Goal: Task Accomplishment & Management: Manage account settings

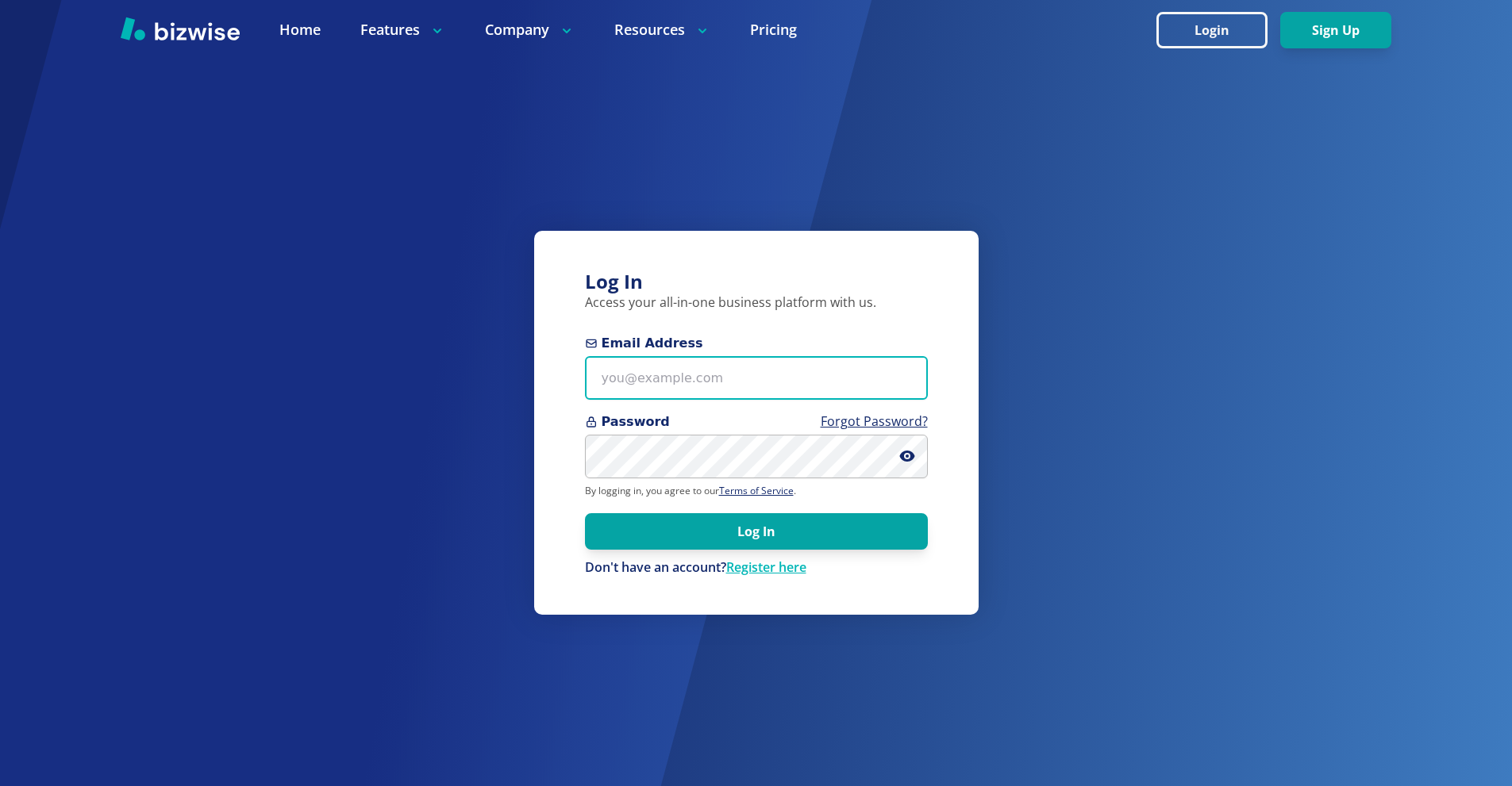
click at [704, 366] on input "Email Address" at bounding box center [756, 378] width 343 height 44
paste input "thomascarterone@gmail.com"
type input "thomascarterone@gmail.com"
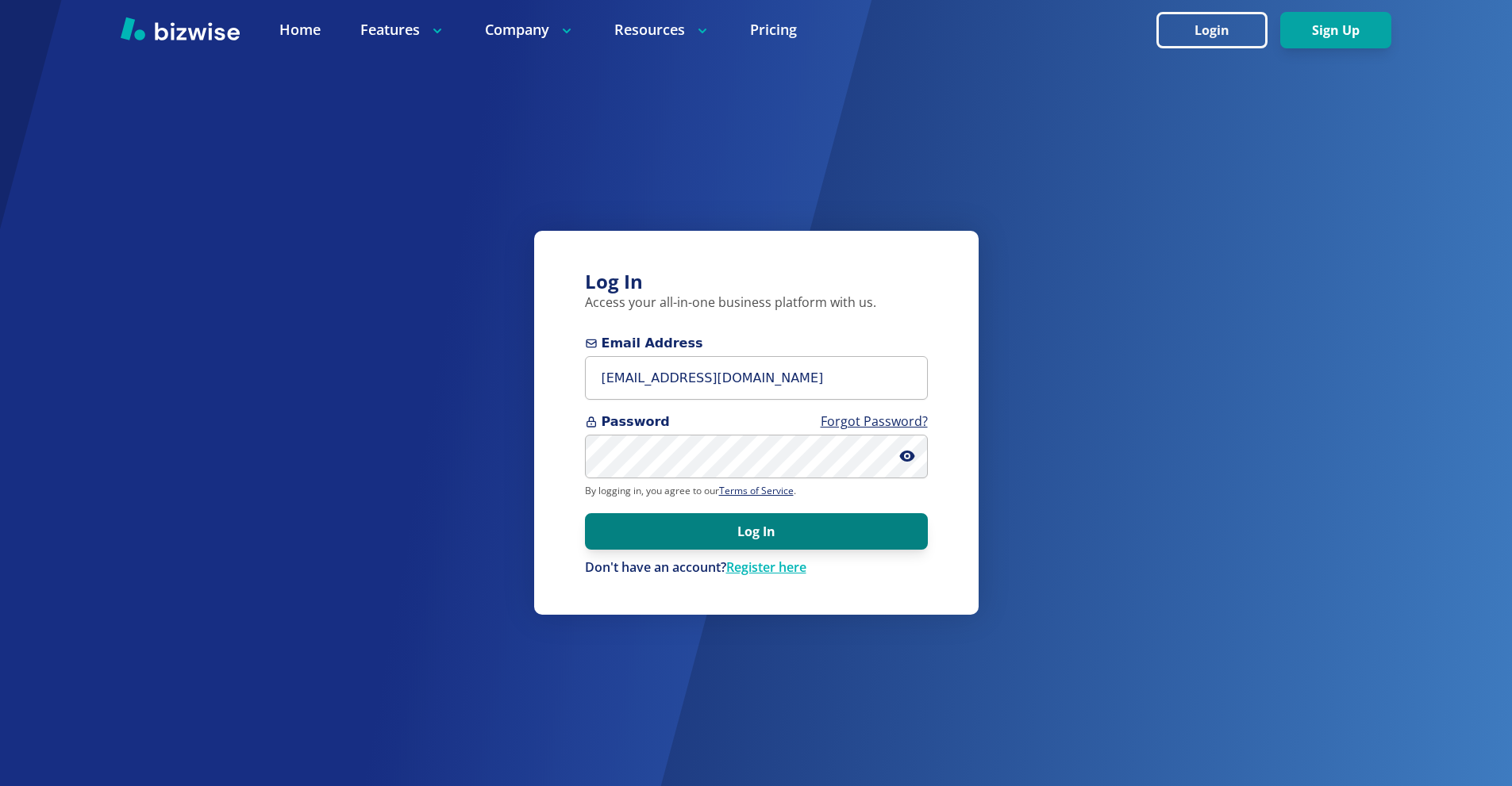
click at [775, 543] on button "Log In" at bounding box center [756, 532] width 343 height 37
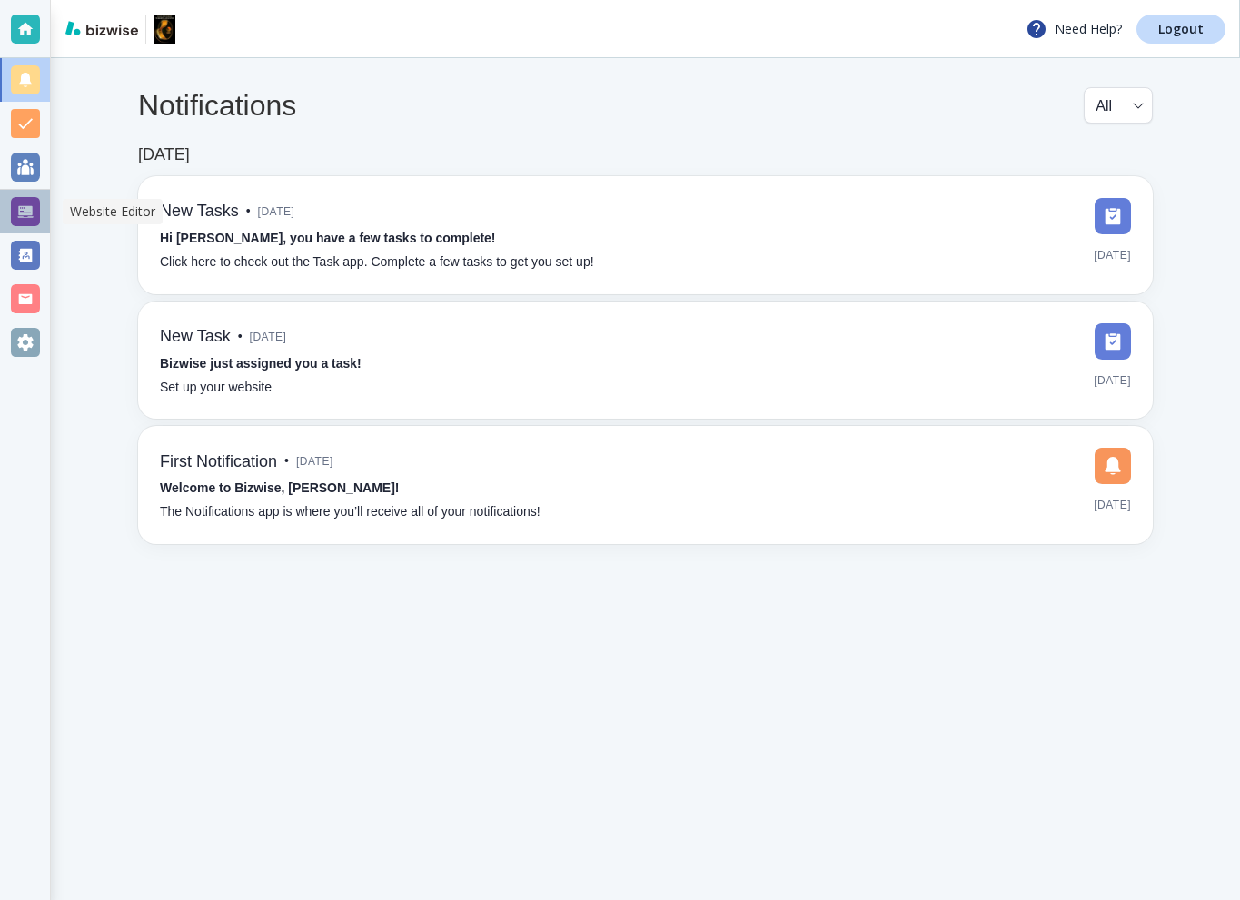
click at [27, 206] on div at bounding box center [25, 211] width 29 height 29
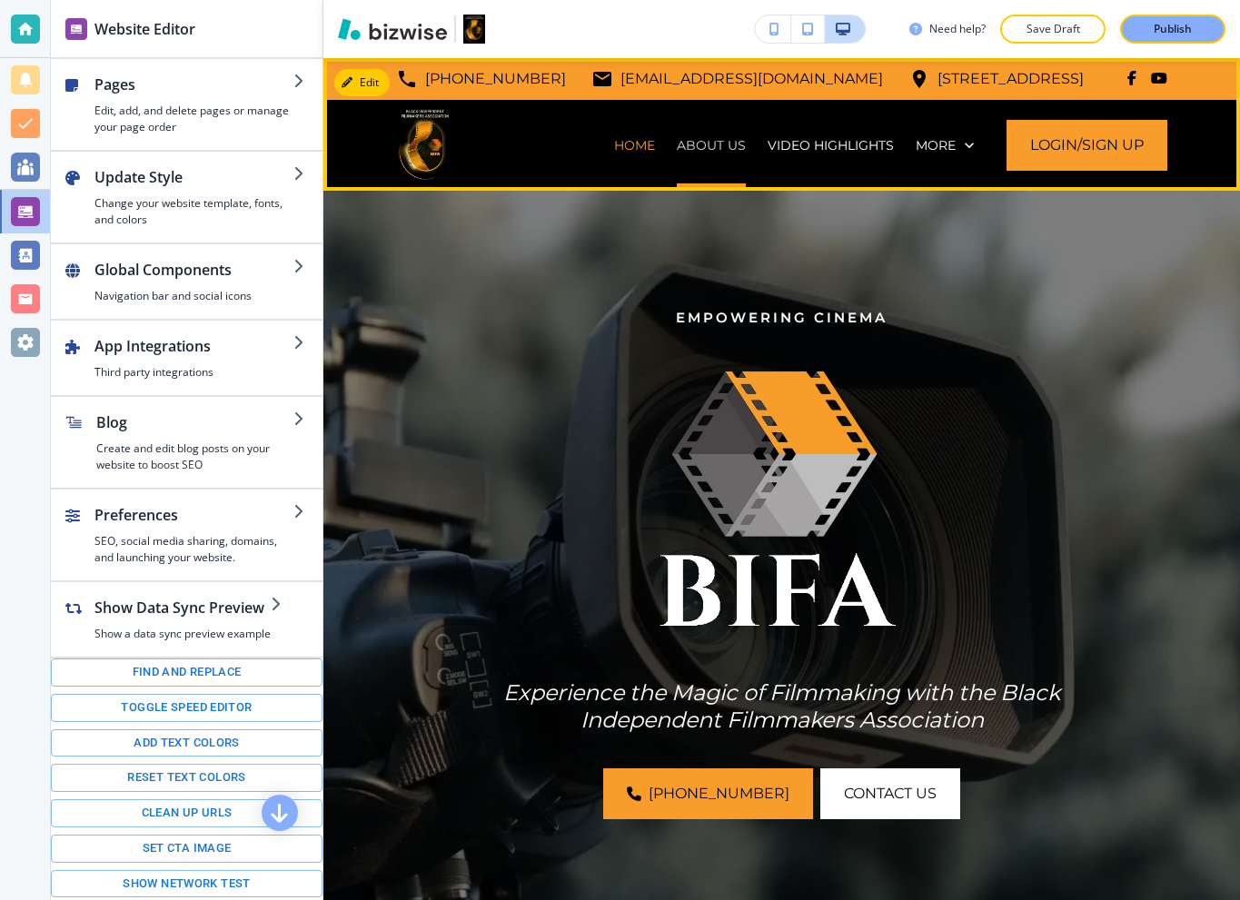
click at [677, 139] on p "ABOUT US" at bounding box center [711, 145] width 69 height 18
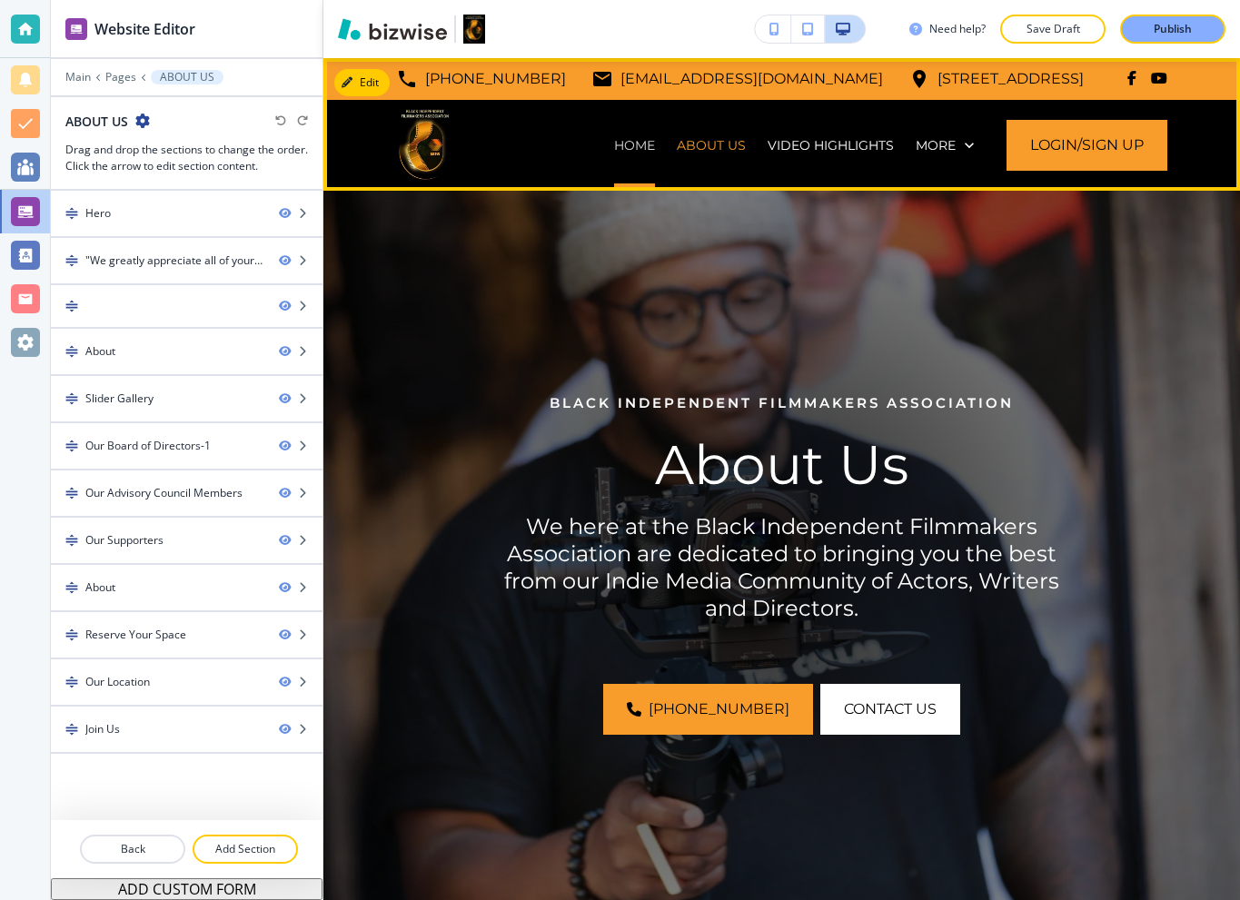
click at [621, 148] on p "HOME" at bounding box center [634, 145] width 41 height 18
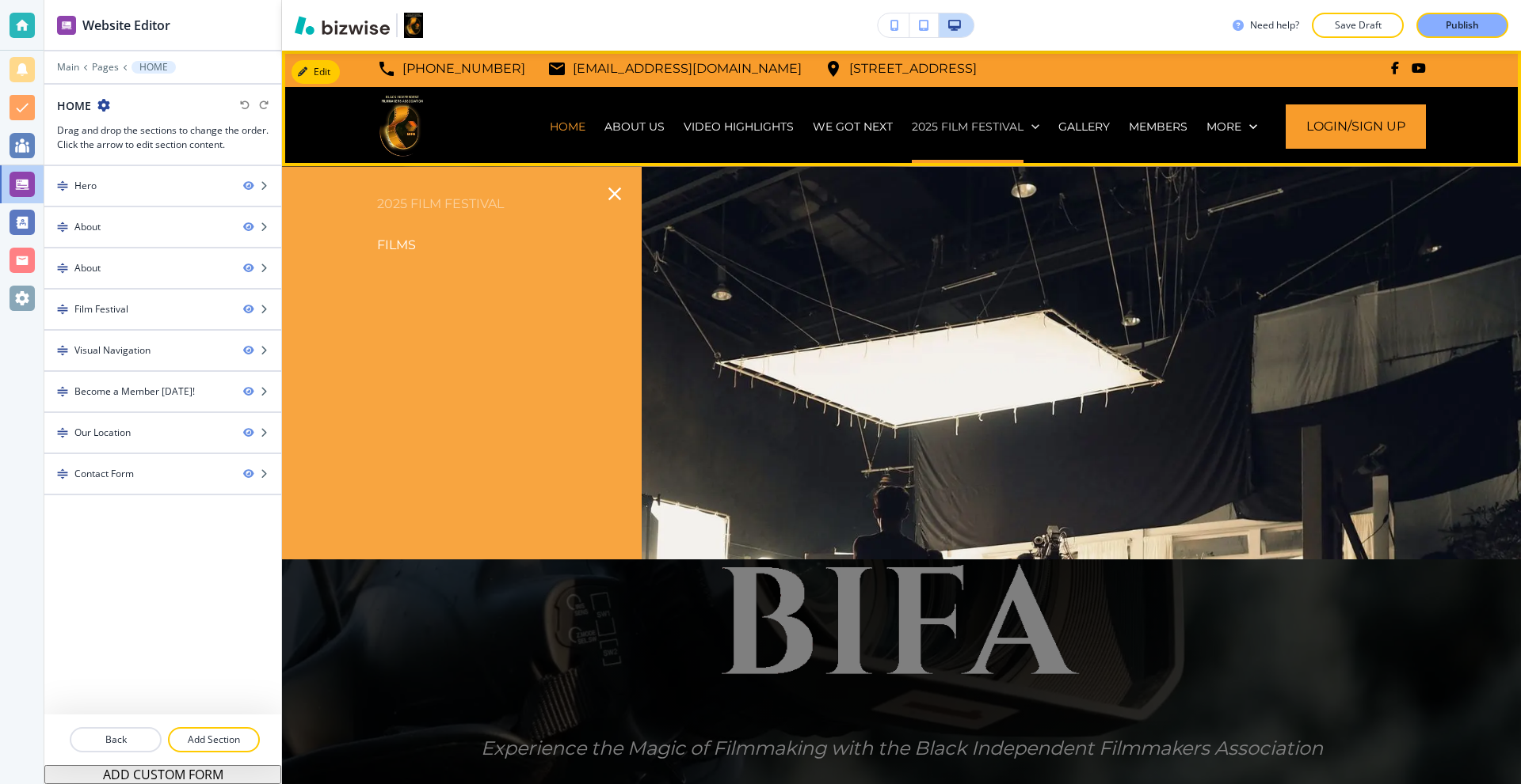
click at [938, 124] on p "2025 Film Festival" at bounding box center [968, 126] width 112 height 16
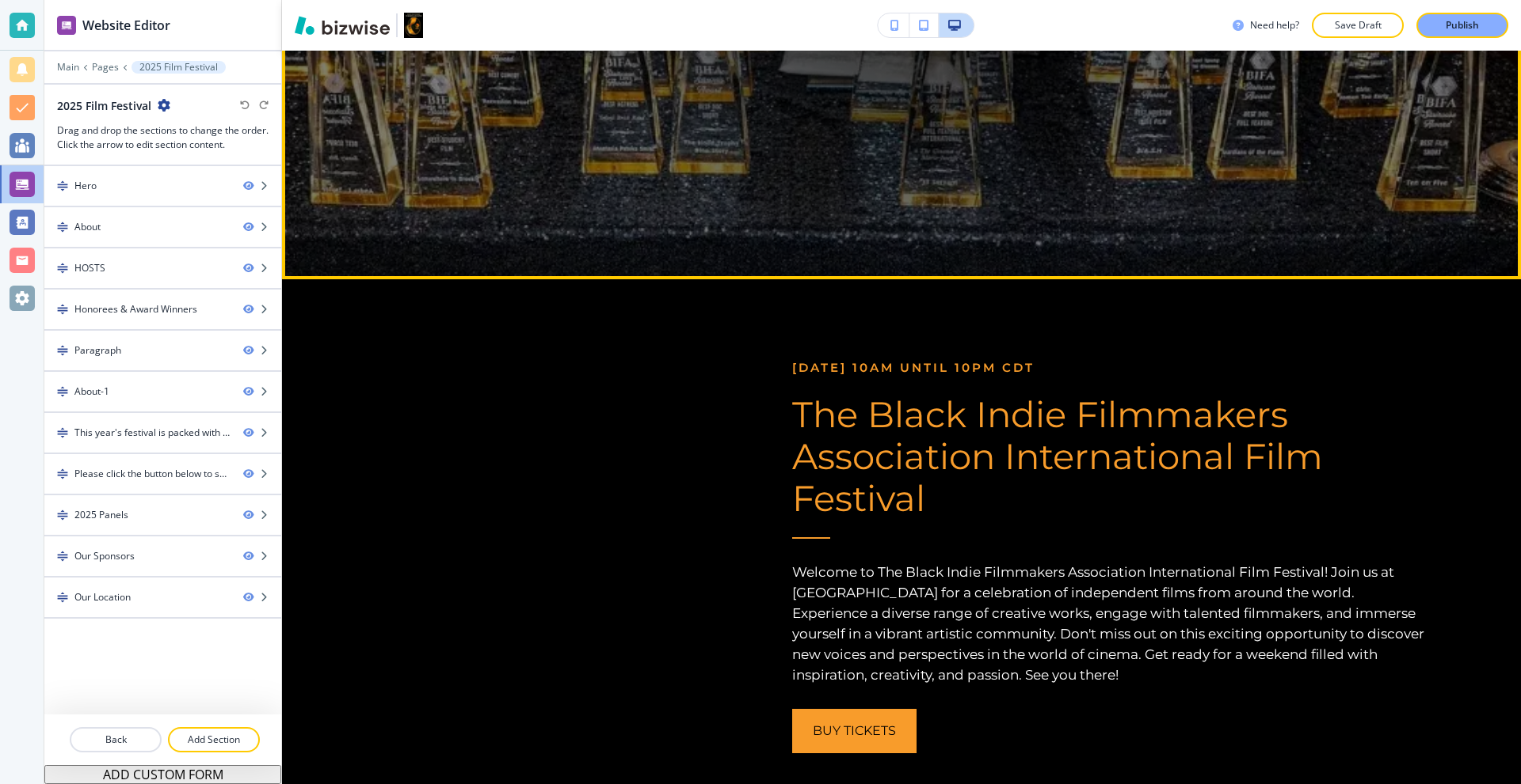
scroll to position [554, 0]
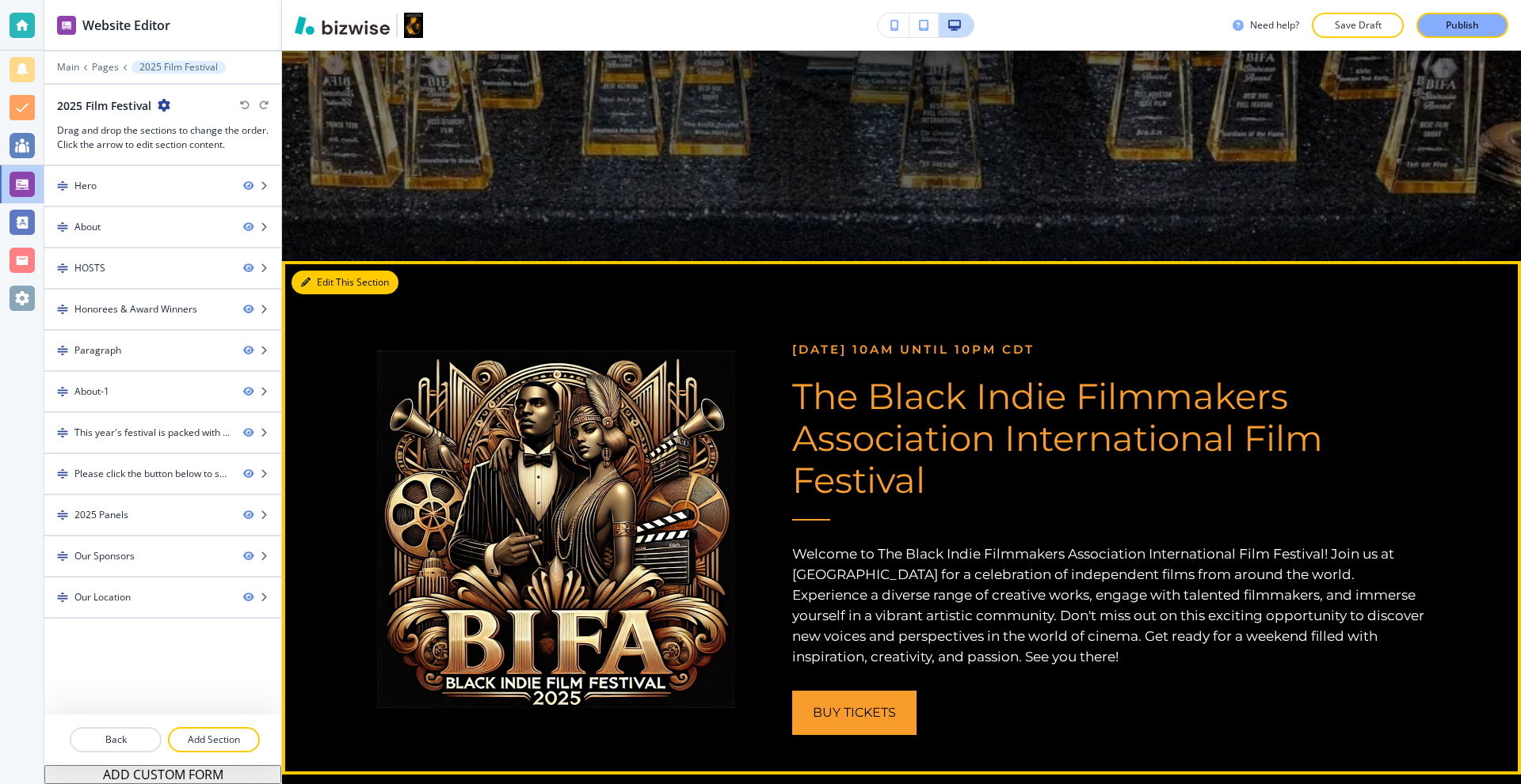
click at [311, 282] on button "Edit This Section" at bounding box center [344, 282] width 107 height 24
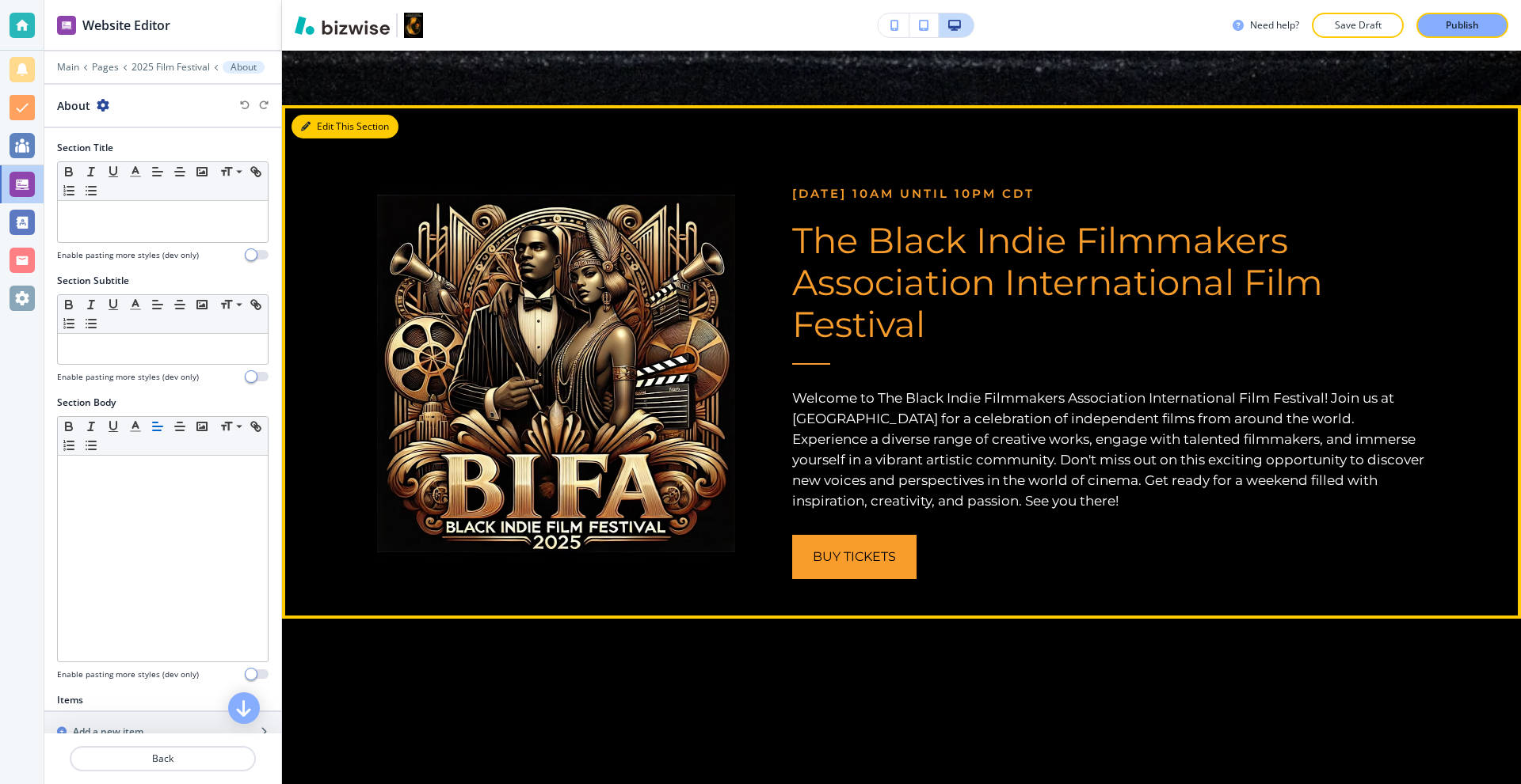
scroll to position [765, 0]
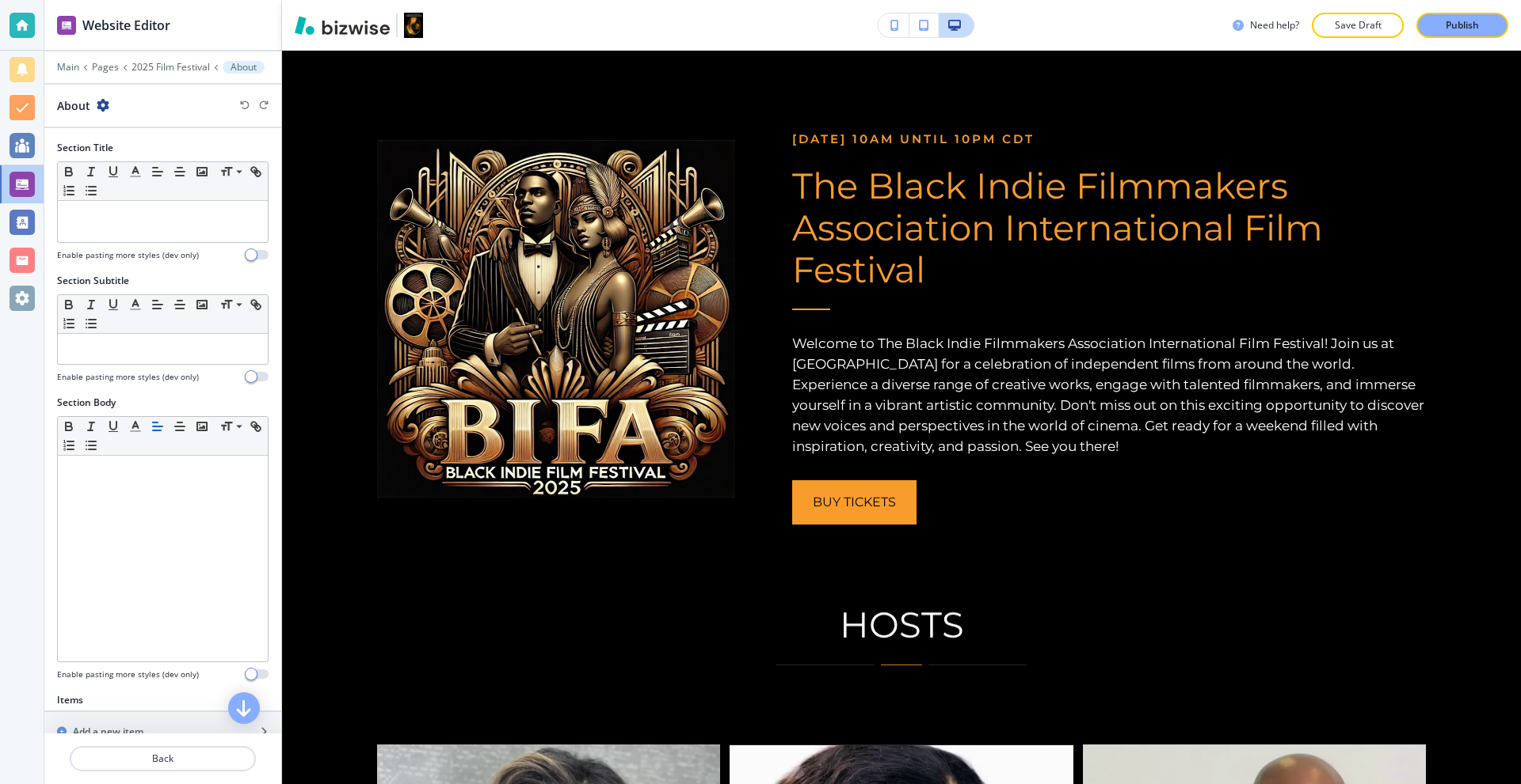
click at [108, 98] on div "About" at bounding box center [162, 105] width 212 height 17
click at [105, 103] on icon "button" at bounding box center [103, 105] width 13 height 13
click at [125, 160] on p "Duplicate Section" at bounding box center [146, 160] width 81 height 14
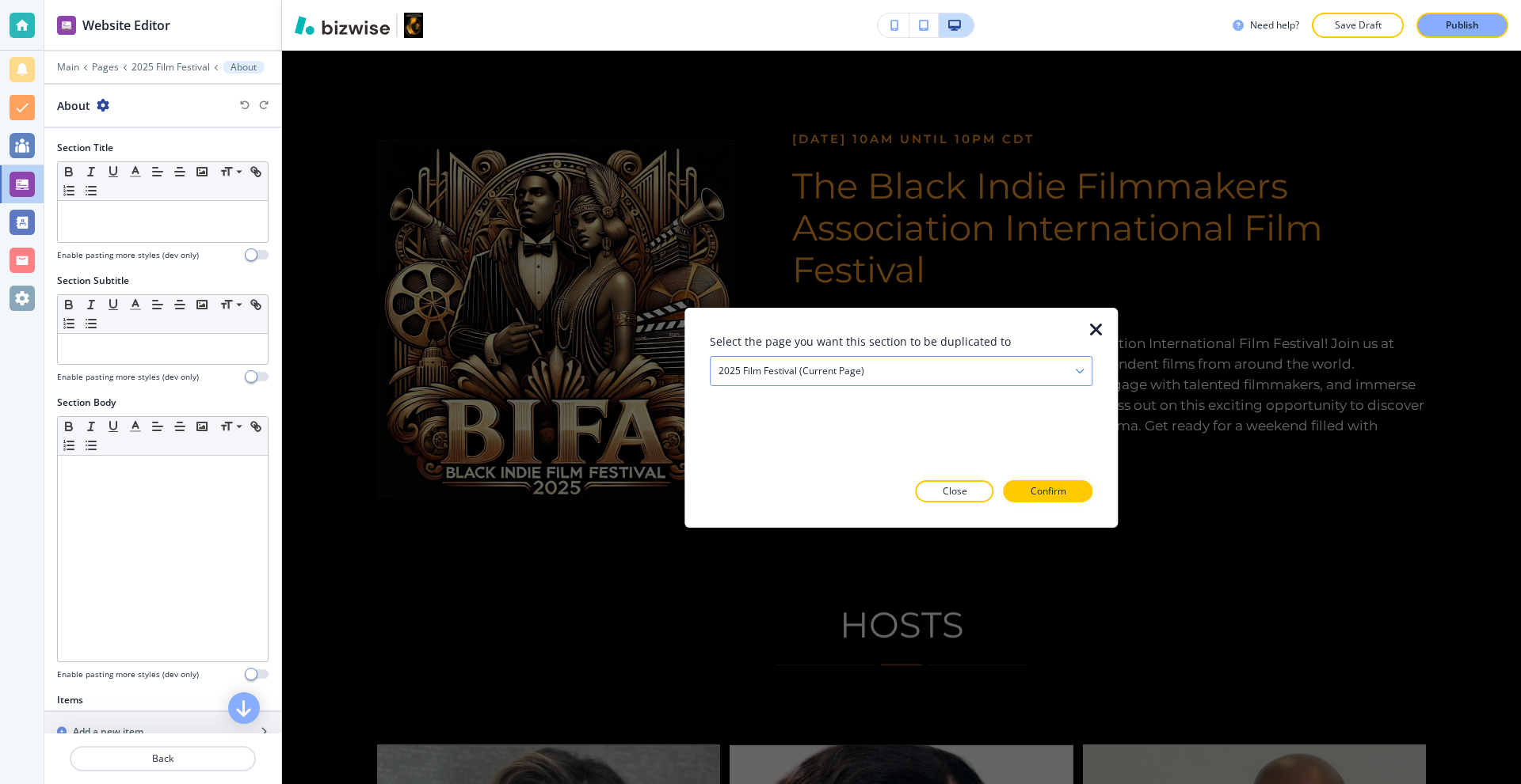
click at [900, 375] on div "2025 Film Festival (current page)" at bounding box center [900, 370] width 381 height 29
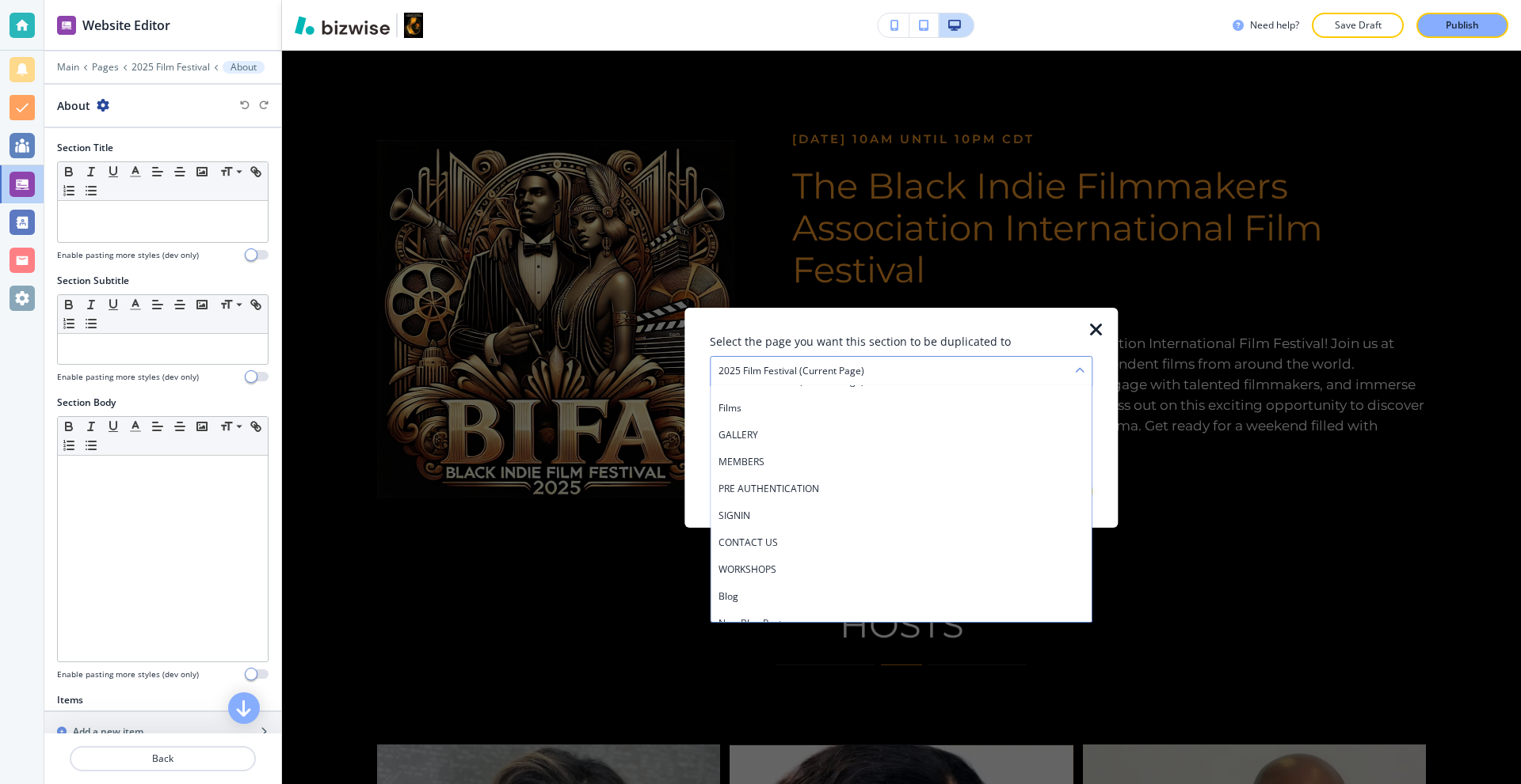
scroll to position [140, 0]
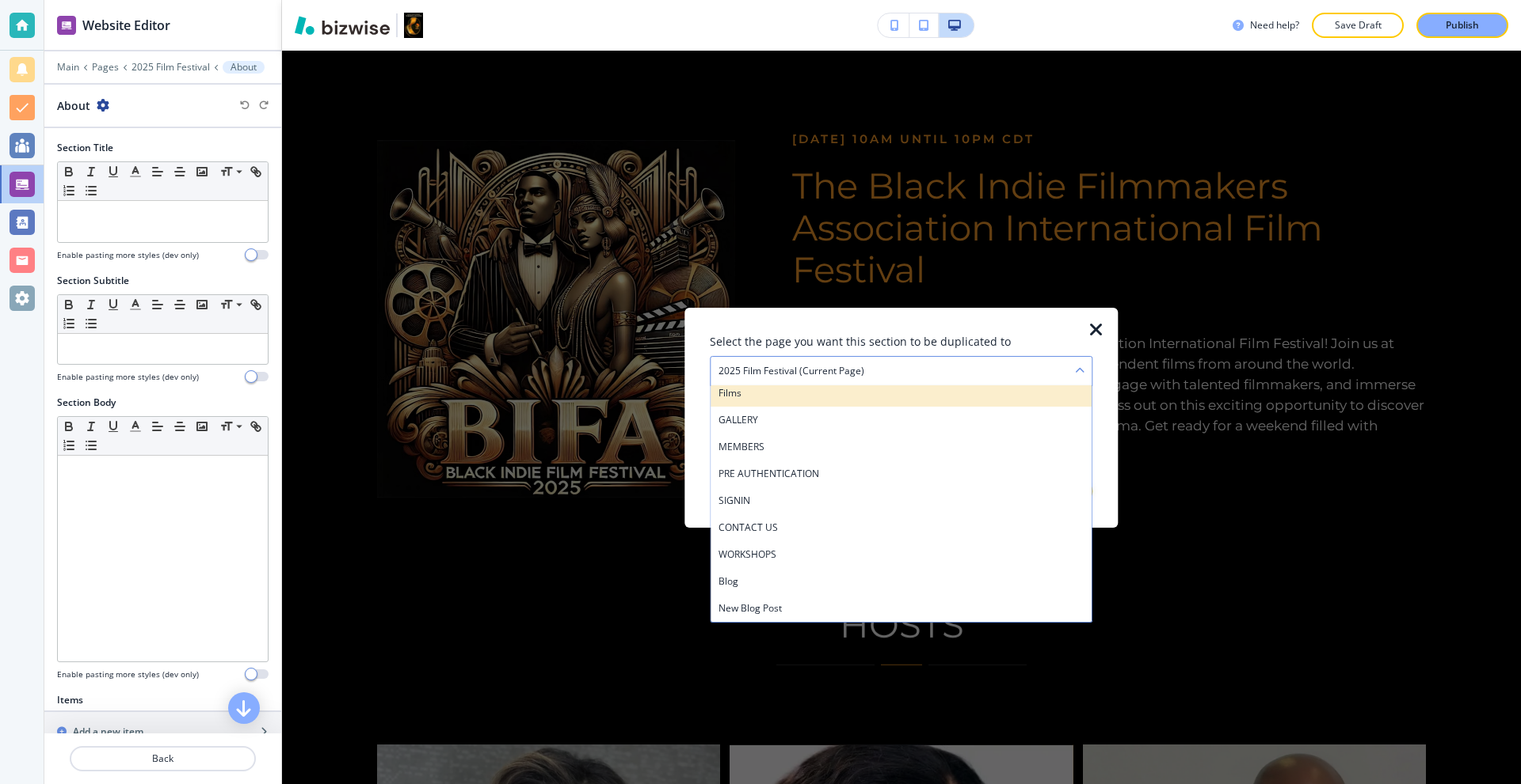
click at [762, 399] on h4 "Films" at bounding box center [900, 393] width 365 height 14
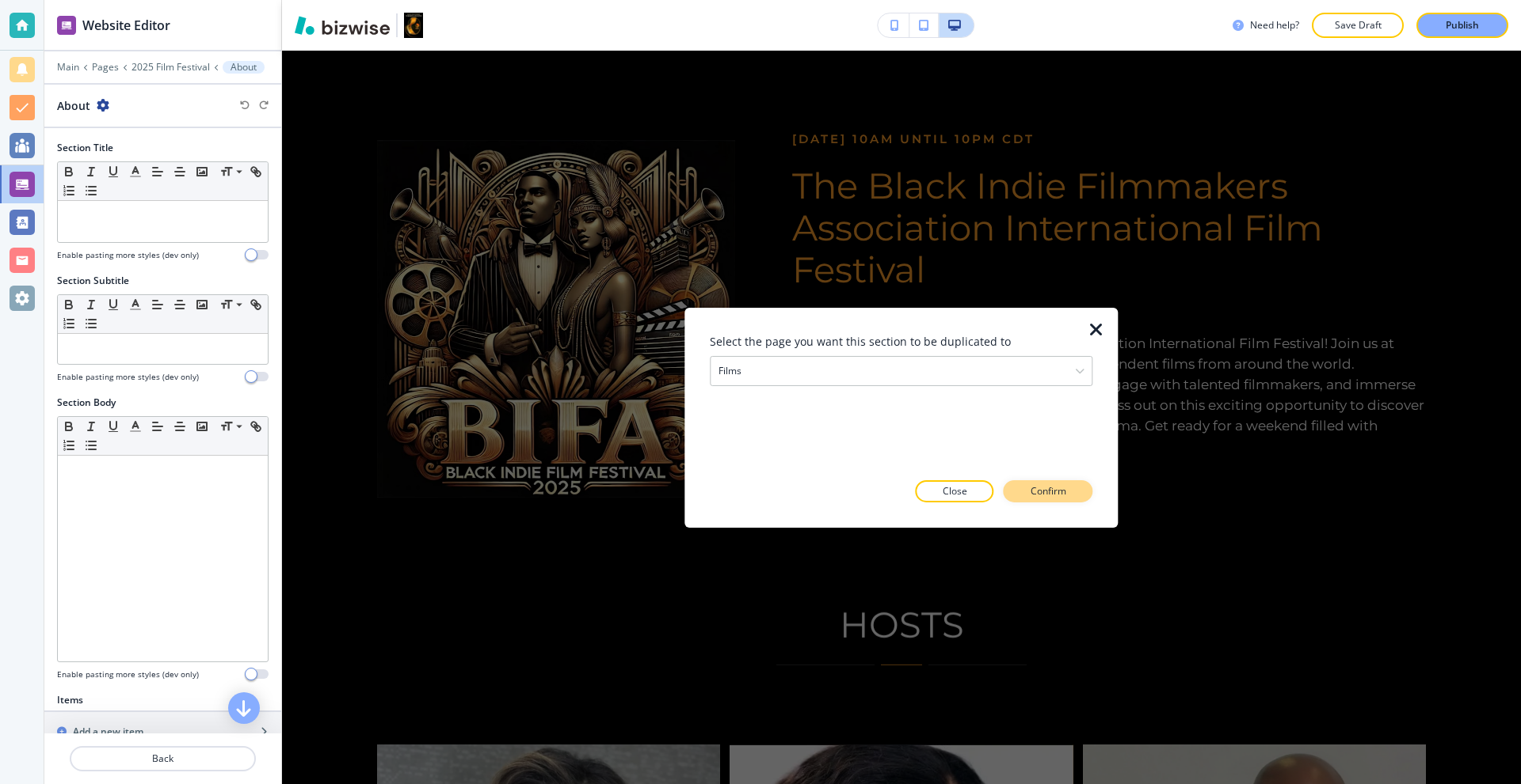
click at [1034, 484] on p "Confirm" at bounding box center [1048, 491] width 36 height 14
click at [944, 487] on button "Close" at bounding box center [927, 491] width 78 height 22
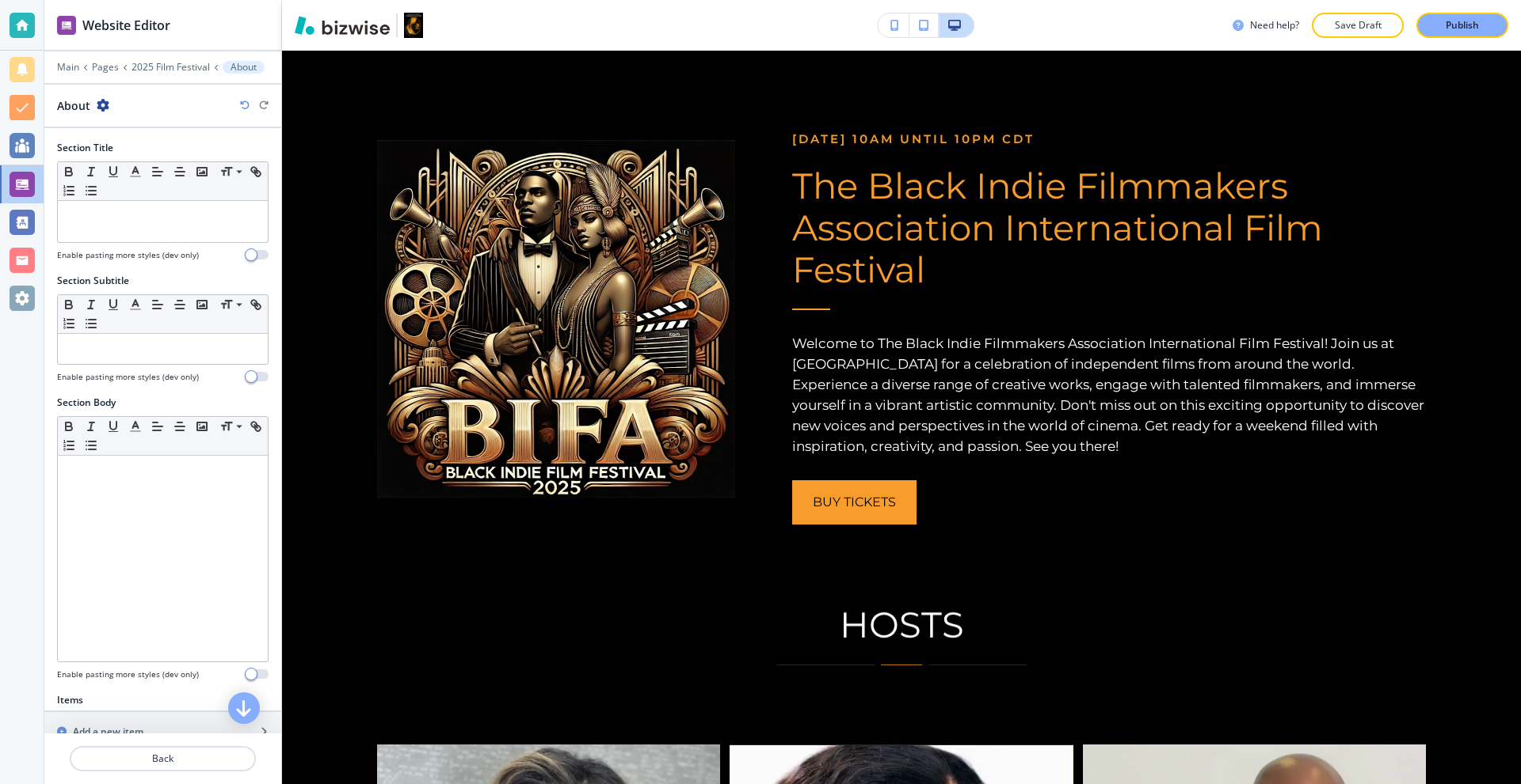
click at [106, 99] on icon "button" at bounding box center [103, 105] width 13 height 13
click at [126, 149] on button "Duplicate Section" at bounding box center [146, 160] width 101 height 28
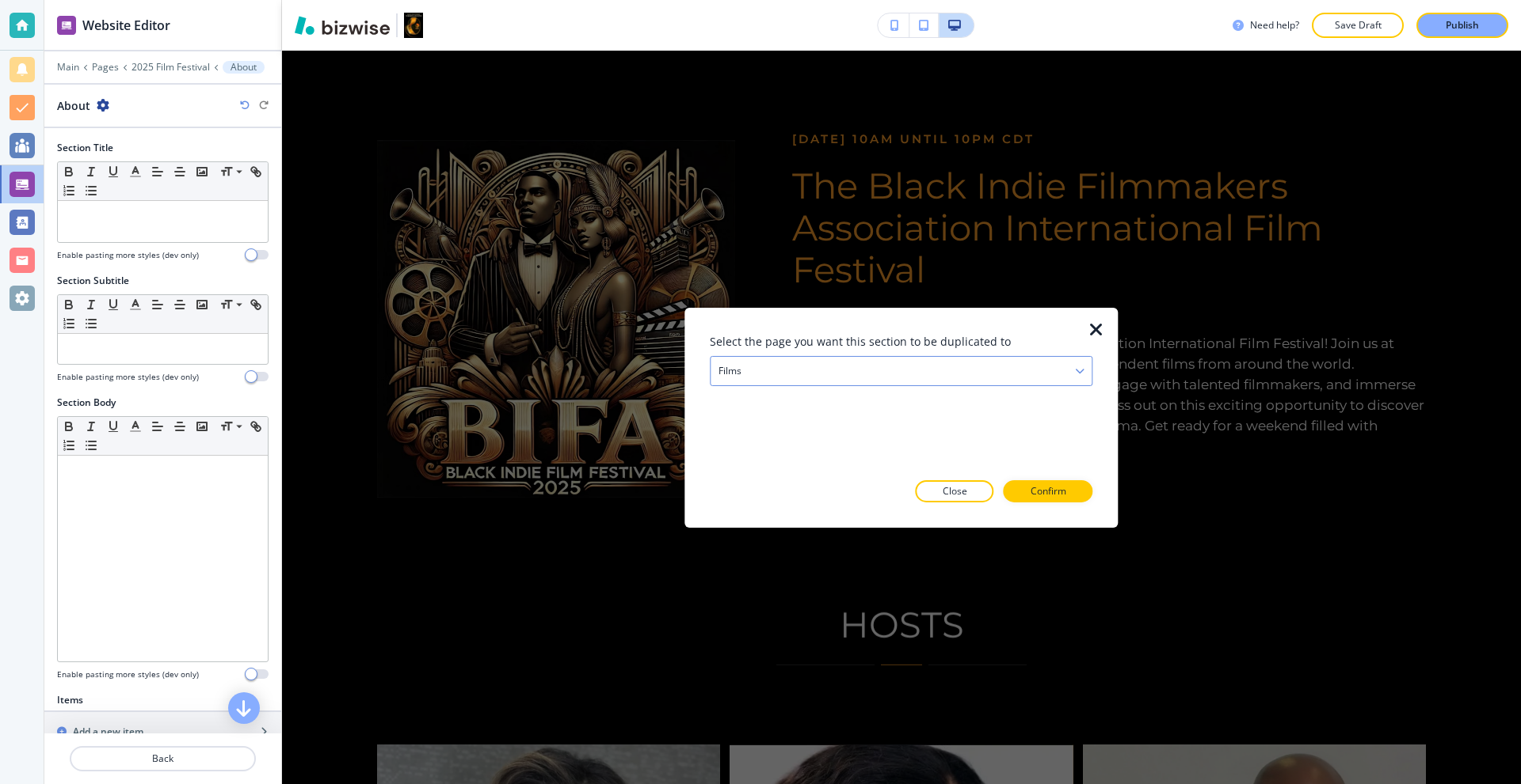
click at [750, 372] on div "Films" at bounding box center [900, 370] width 381 height 29
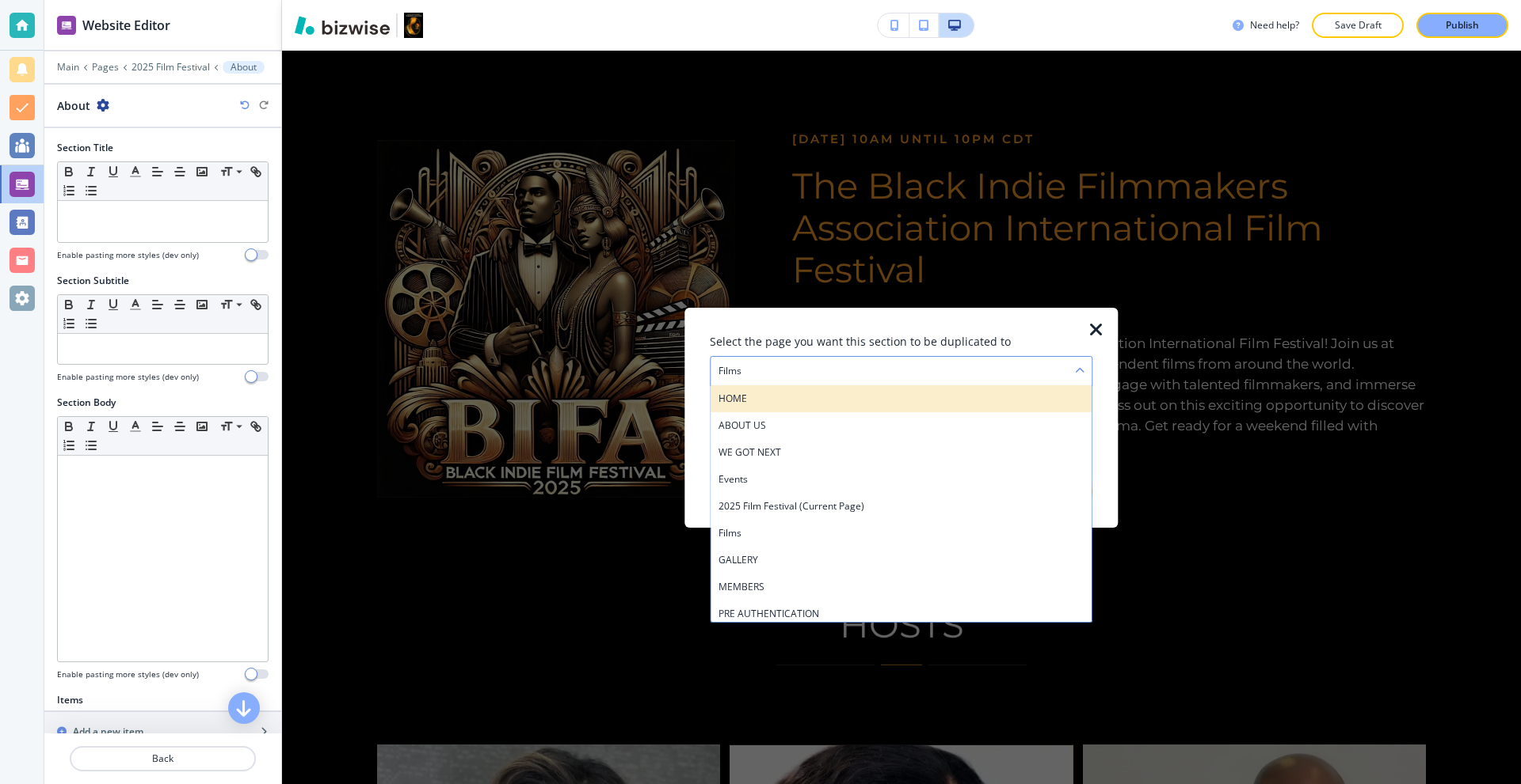
click at [774, 399] on h4 "HOME" at bounding box center [900, 398] width 365 height 14
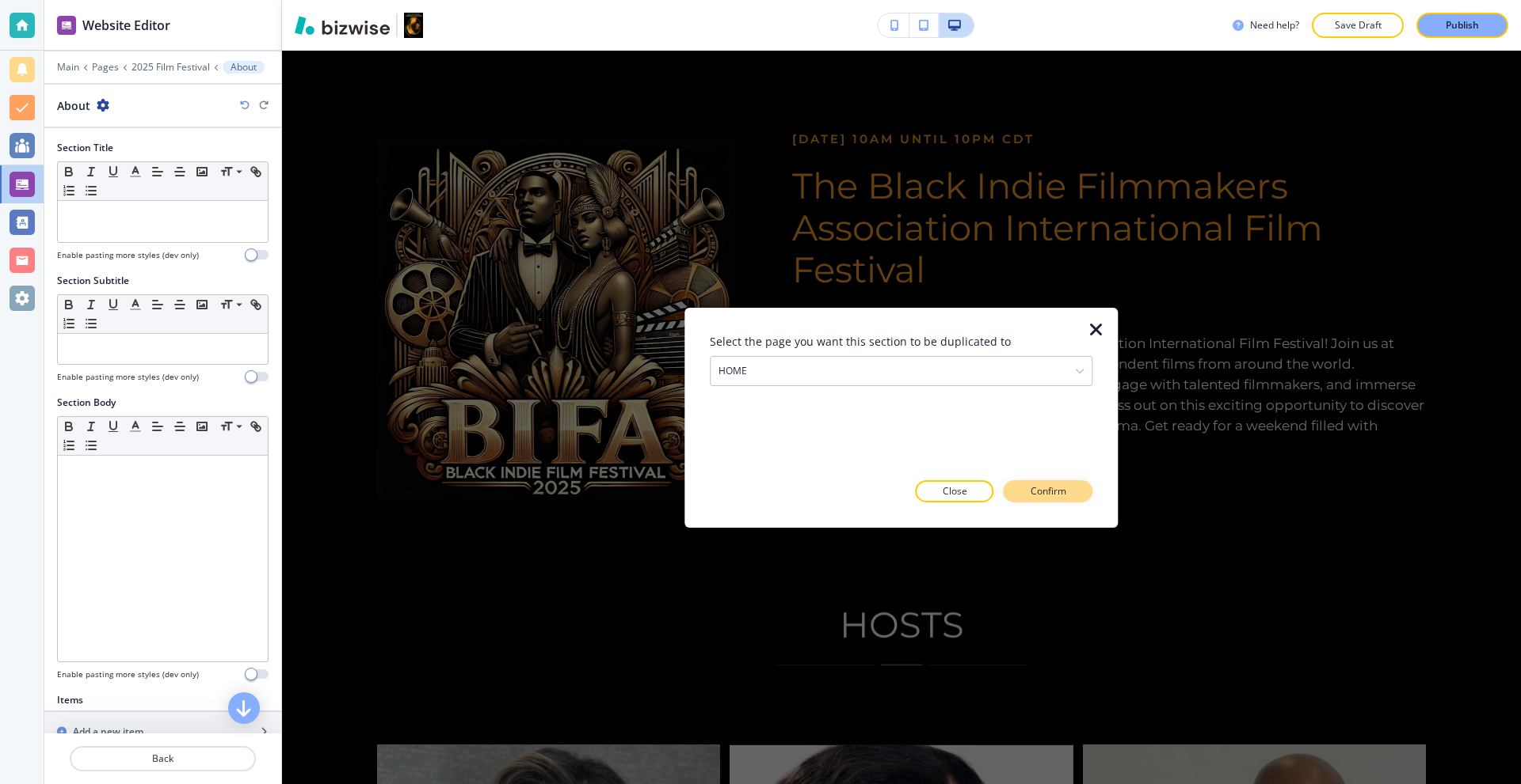
click at [1044, 482] on button "Confirm" at bounding box center [1048, 491] width 90 height 22
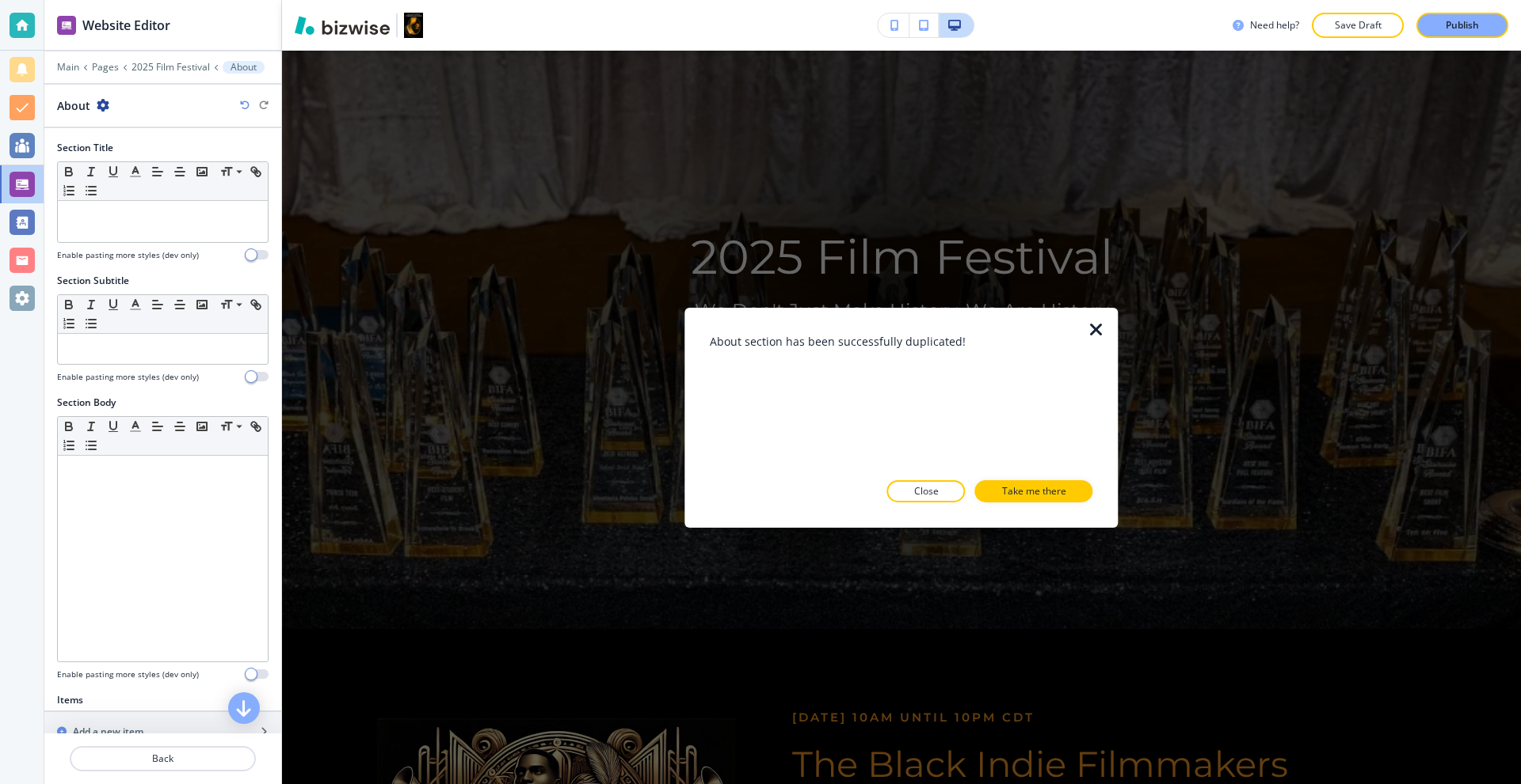
scroll to position [132, 0]
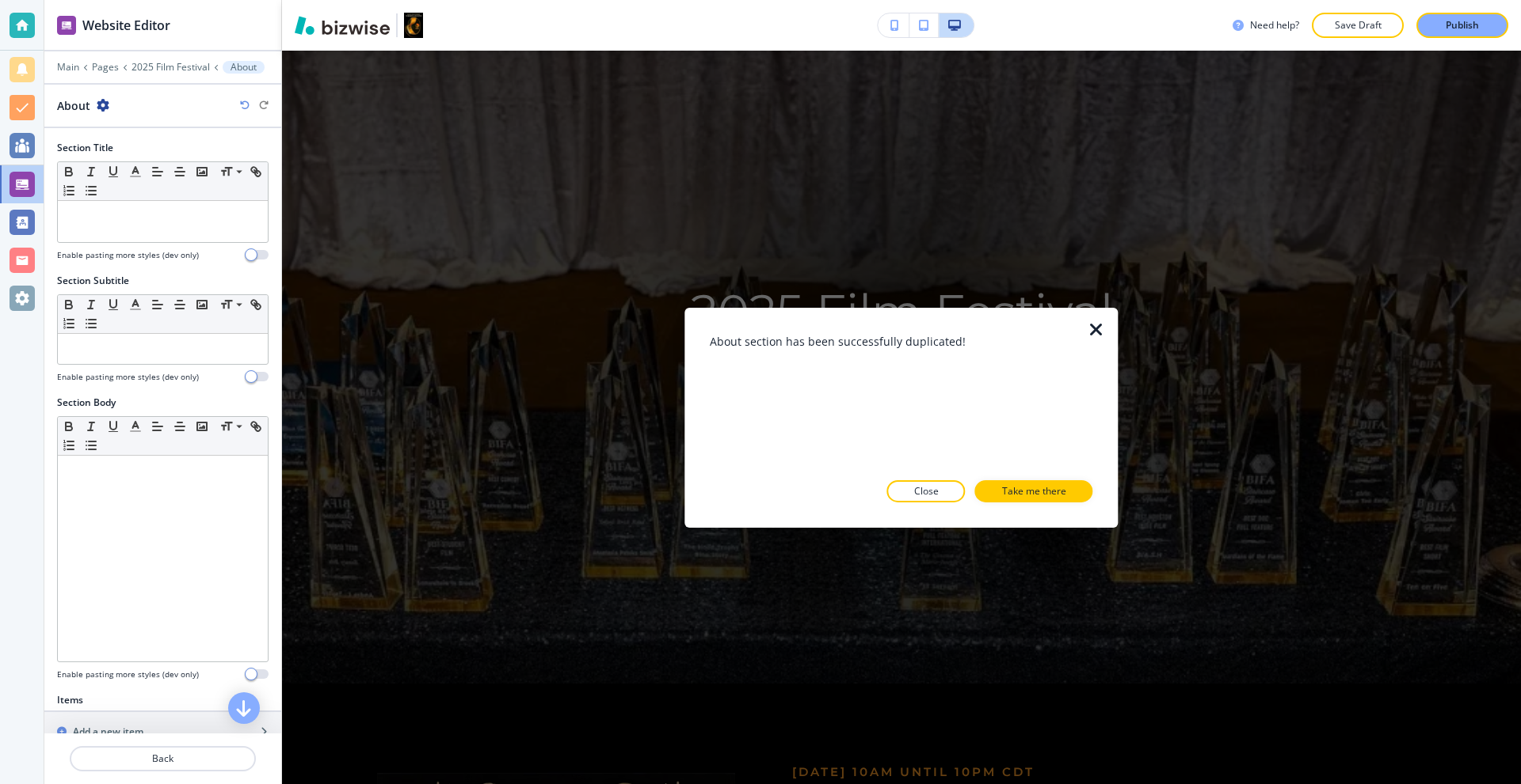
click at [1044, 477] on div "About section has been successfully duplicated! Close Take me there" at bounding box center [900, 417] width 383 height 169
click at [1040, 484] on p "Take me there" at bounding box center [1034, 491] width 65 height 14
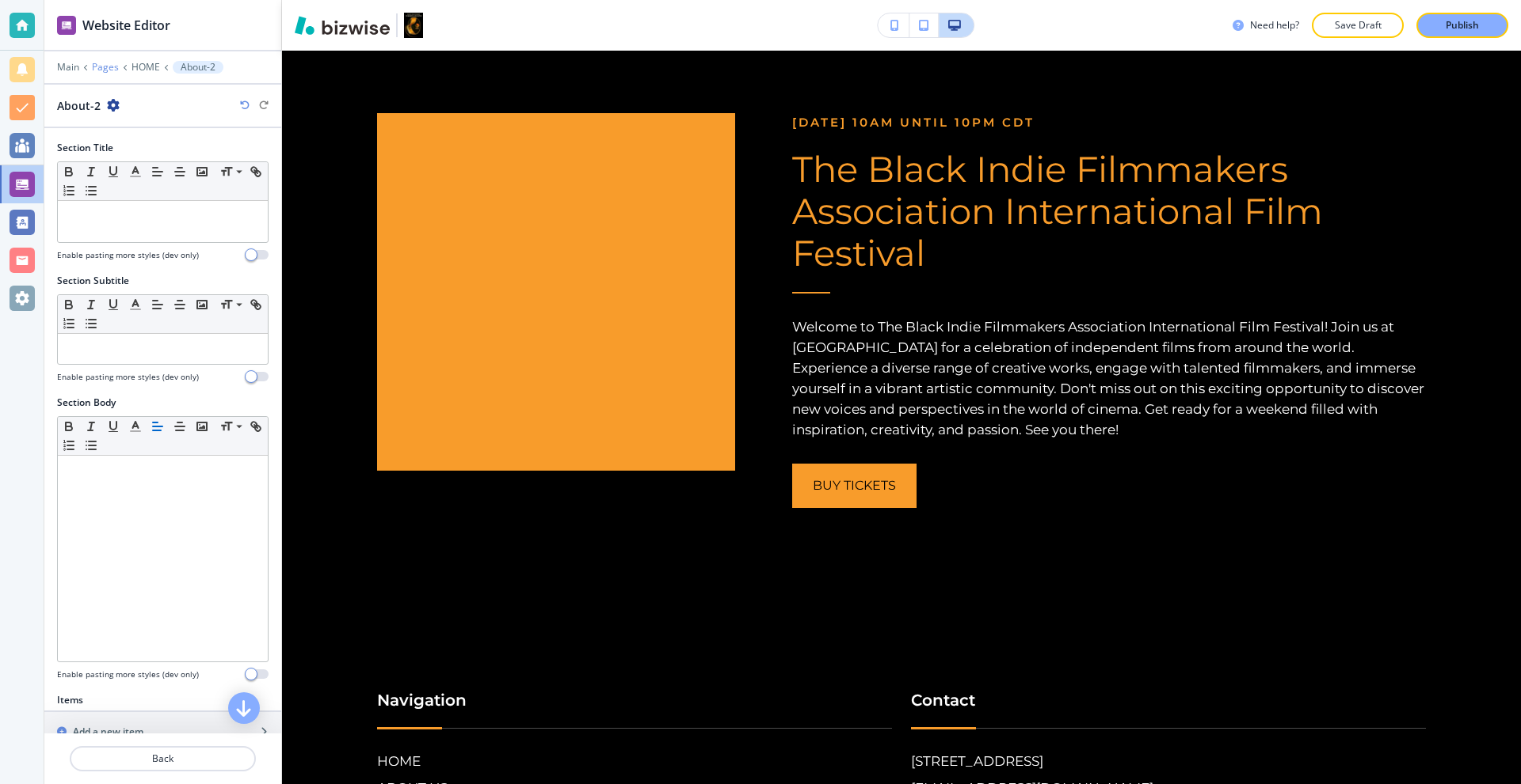
scroll to position [5542, 0]
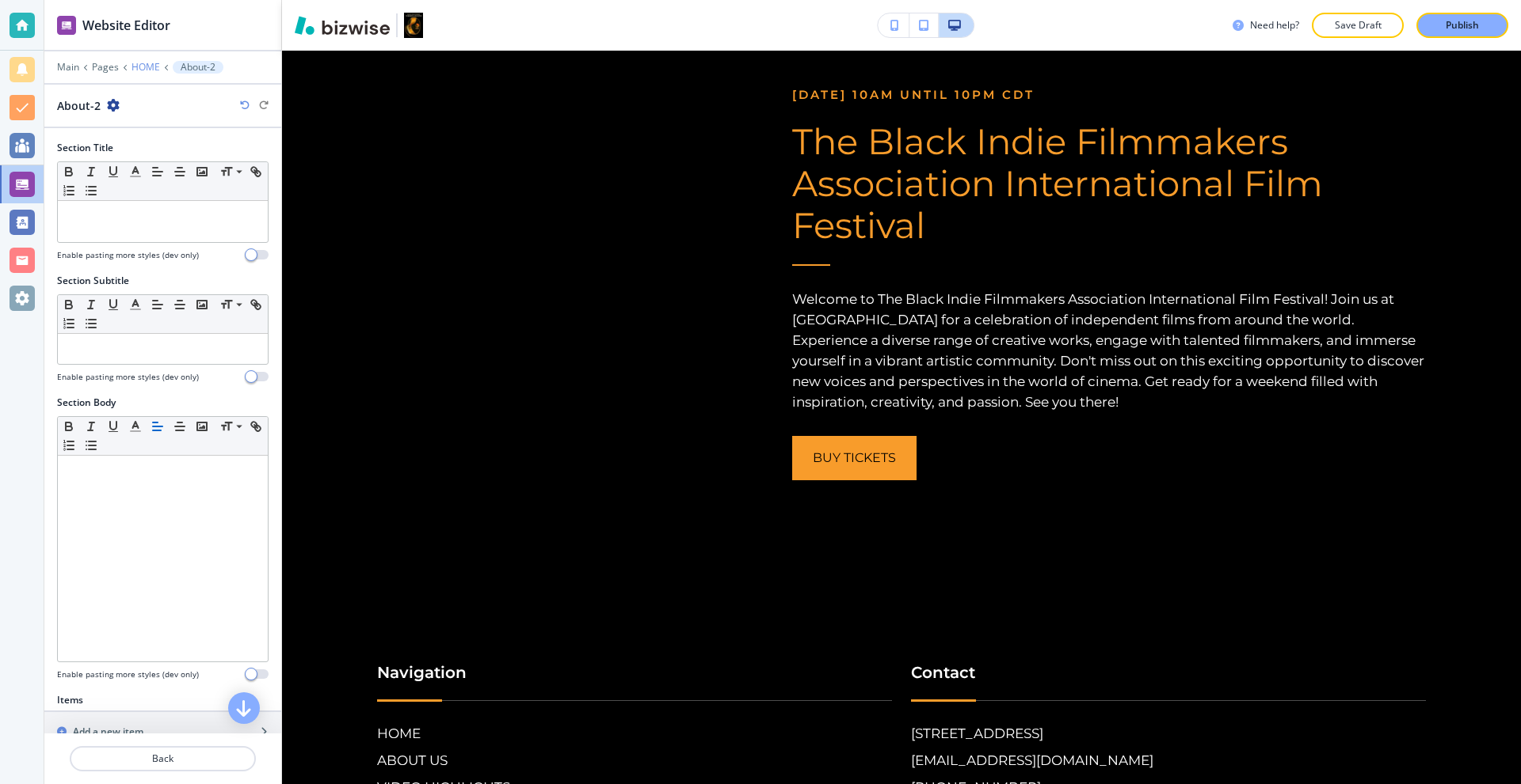
click at [132, 65] on p "HOME" at bounding box center [146, 67] width 29 height 11
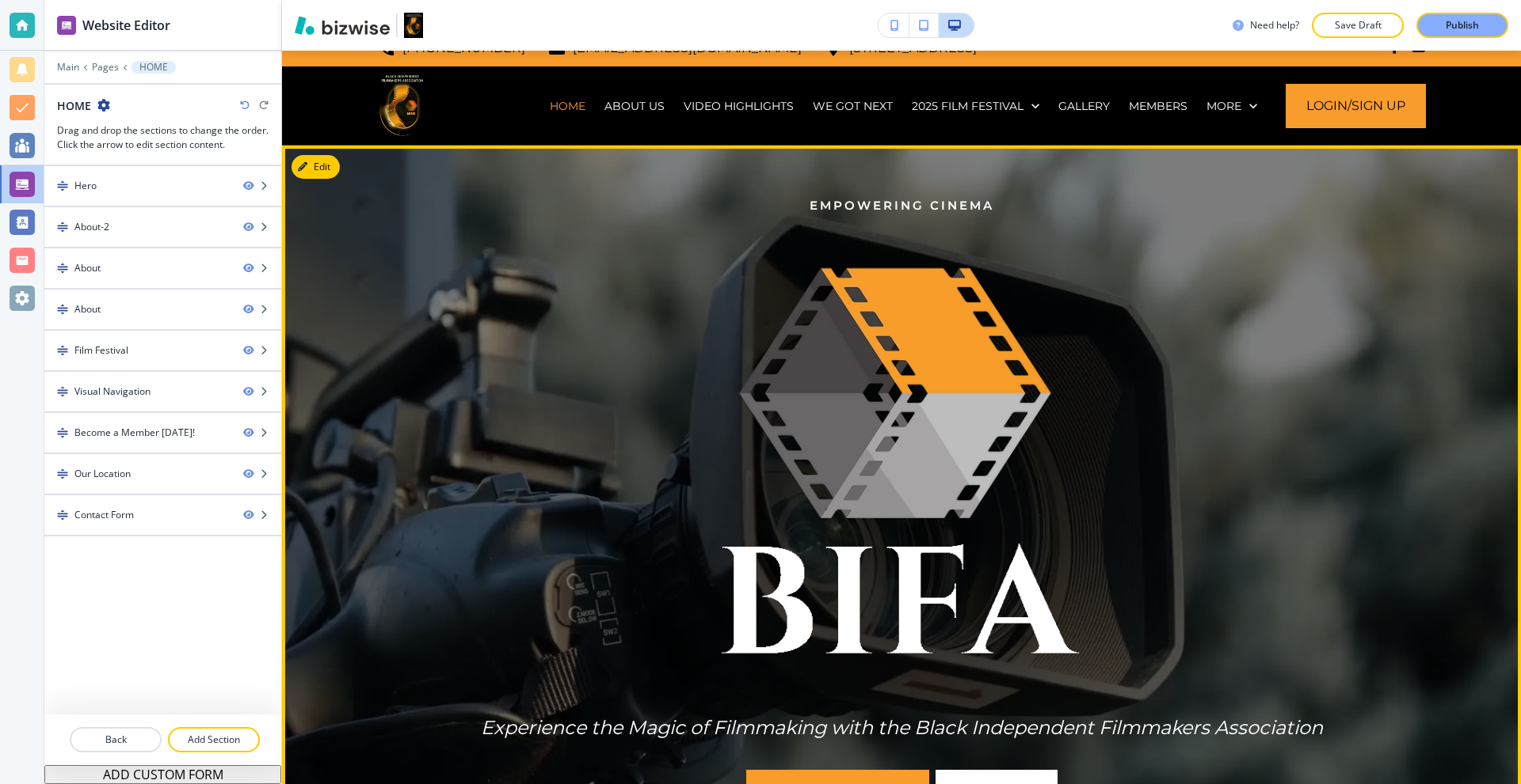
scroll to position [0, 0]
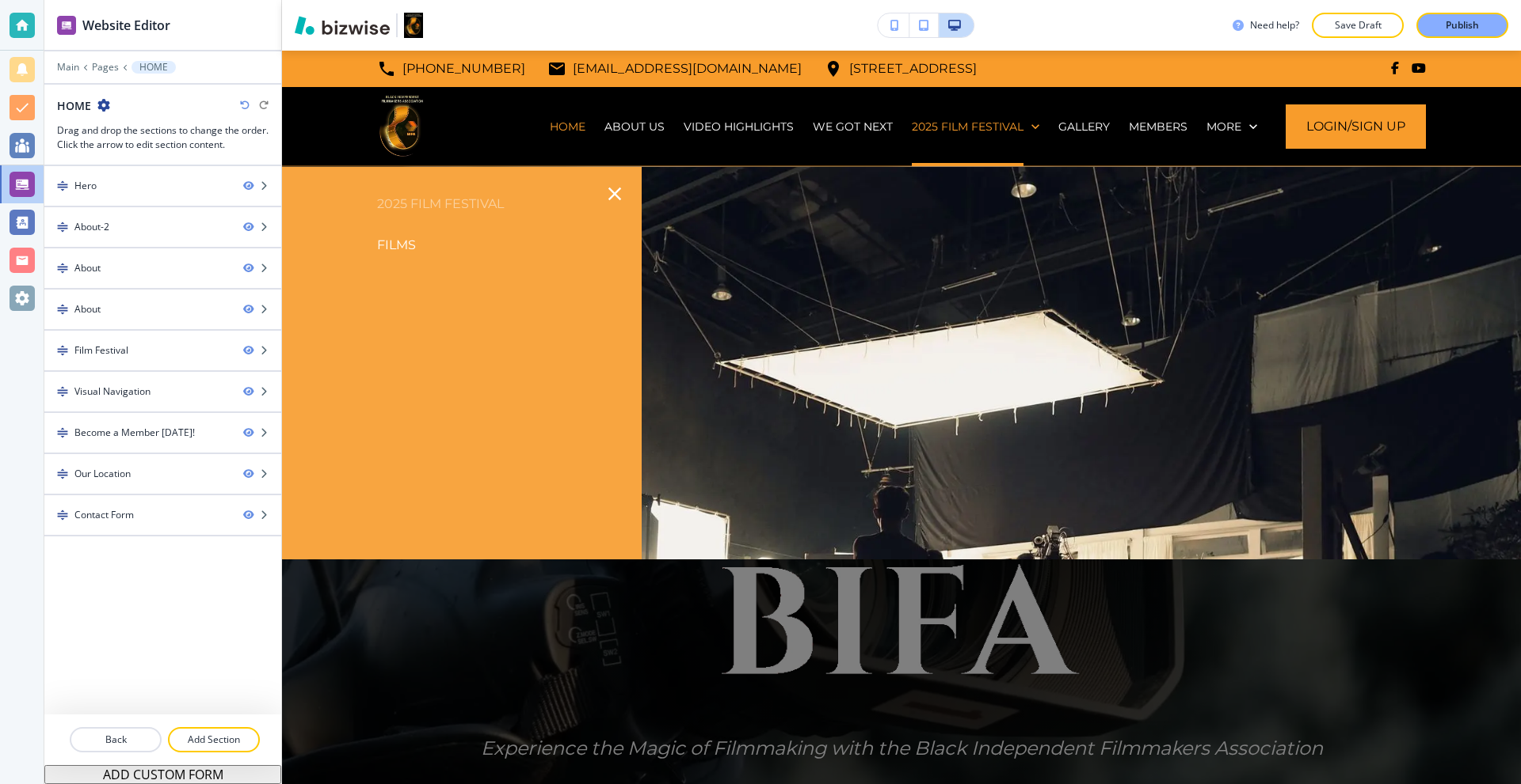
click at [394, 242] on p "Films" at bounding box center [397, 245] width 39 height 24
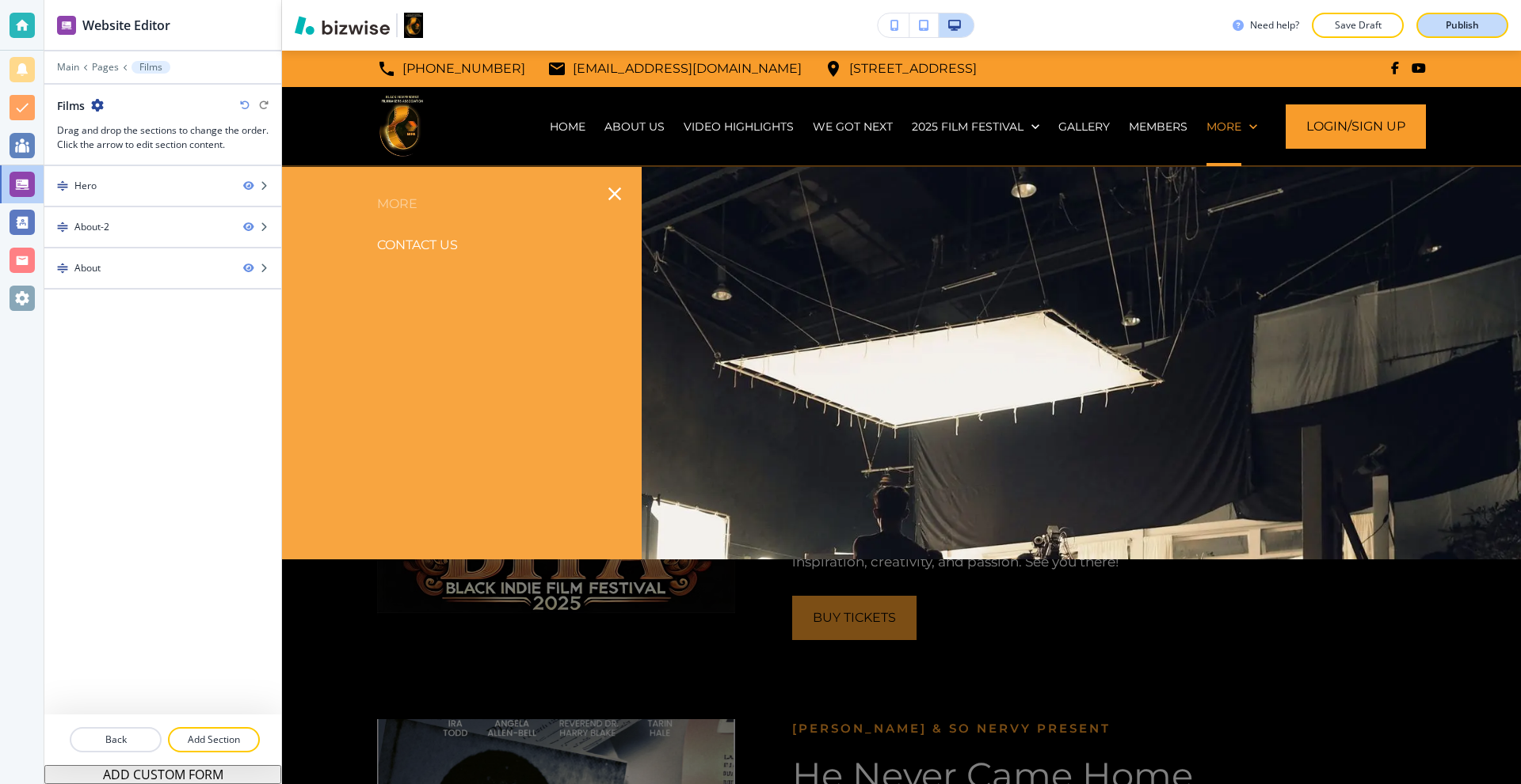
click at [1446, 29] on p "Publish" at bounding box center [1462, 25] width 33 height 14
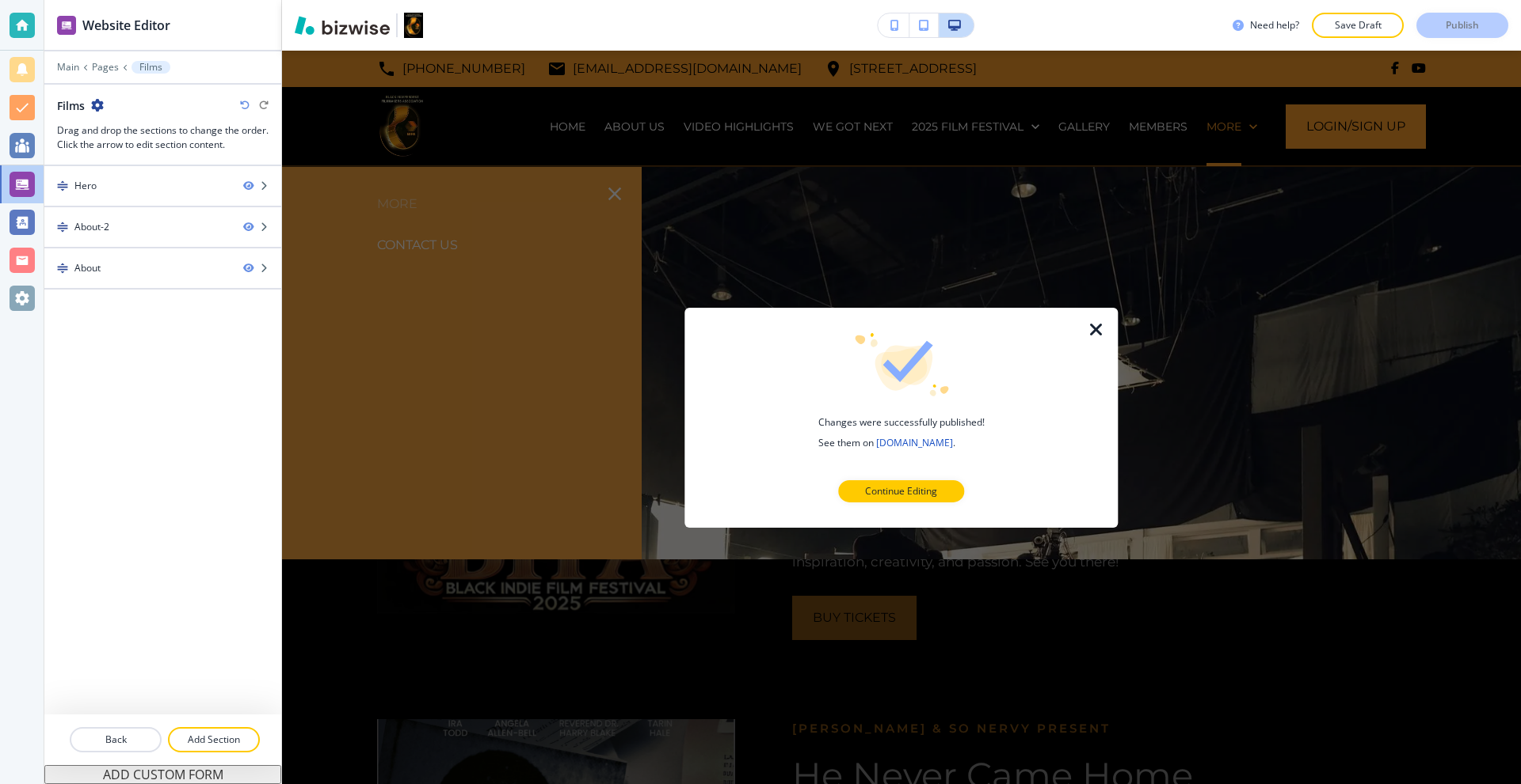
click at [1090, 327] on icon "button" at bounding box center [1097, 329] width 19 height 19
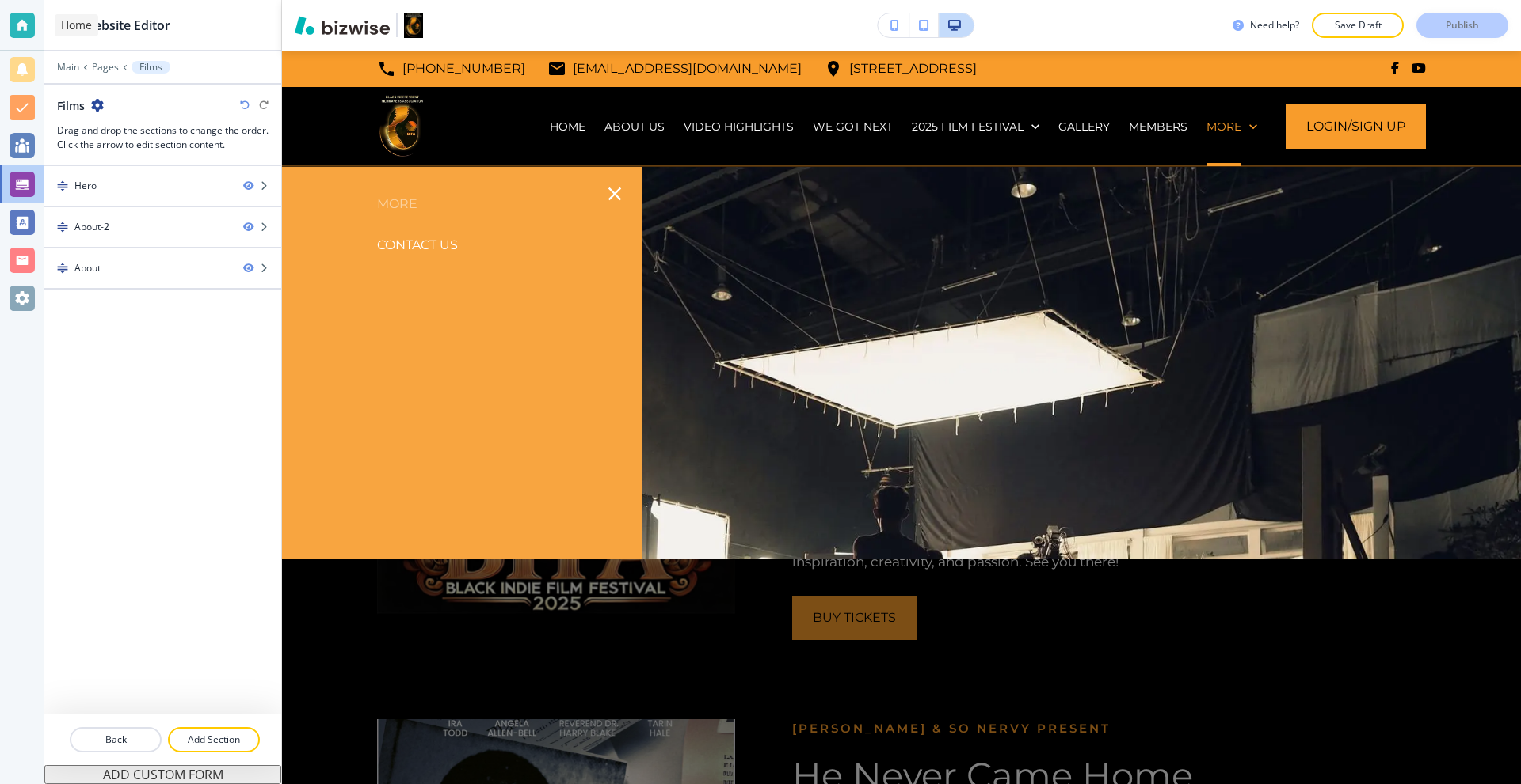
click at [13, 29] on div at bounding box center [22, 25] width 25 height 25
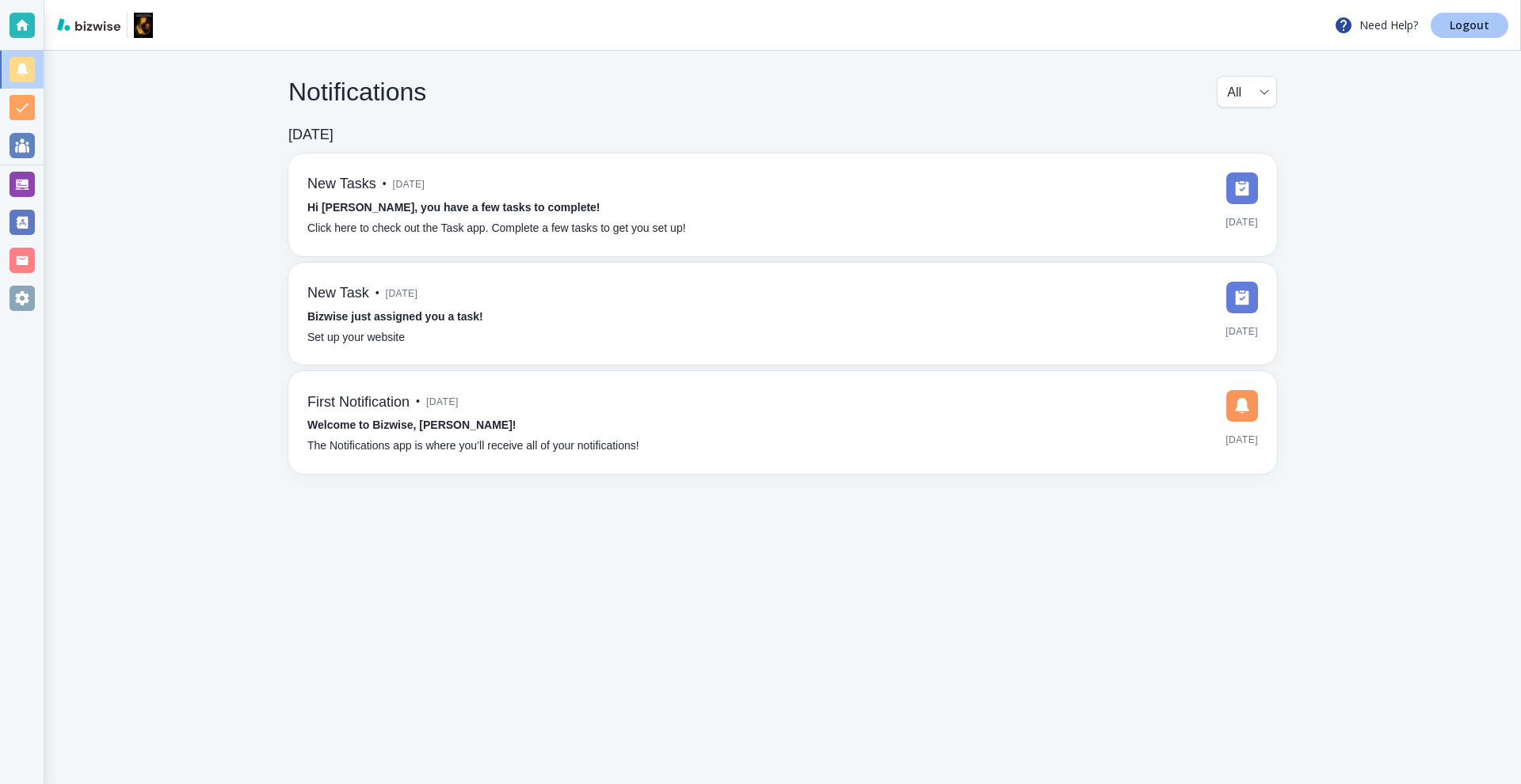
click at [1477, 25] on p "Logout" at bounding box center [1469, 25] width 39 height 11
